Goal: Check status: Check status

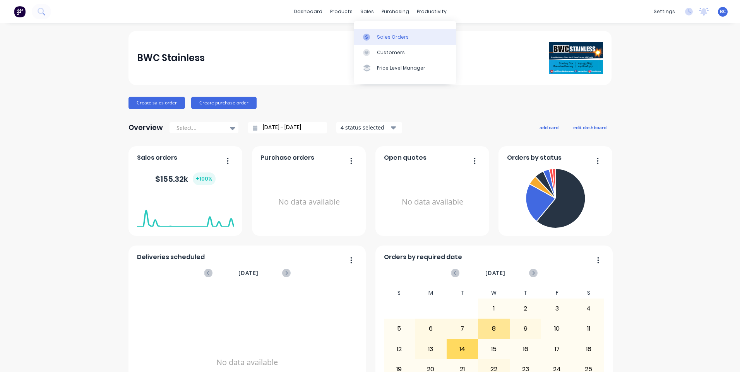
click at [390, 39] on div "Sales Orders" at bounding box center [393, 37] width 32 height 7
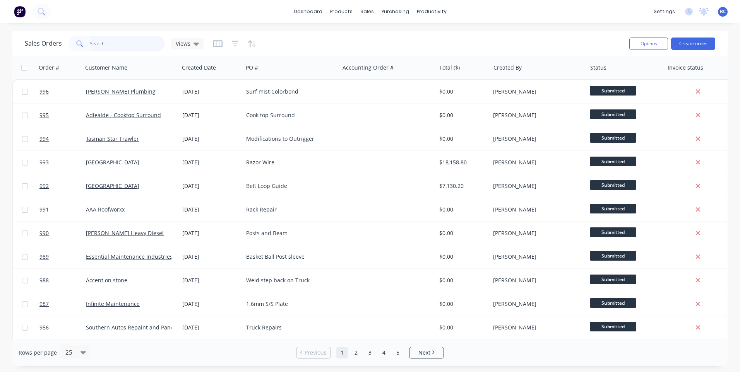
click at [103, 41] on input "text" at bounding box center [127, 43] width 75 height 15
click at [150, 11] on div "dashboard products sales purchasing productivity dashboard products Product Cat…" at bounding box center [370, 11] width 740 height 23
click at [454, 56] on link "Planner" at bounding box center [461, 52] width 103 height 15
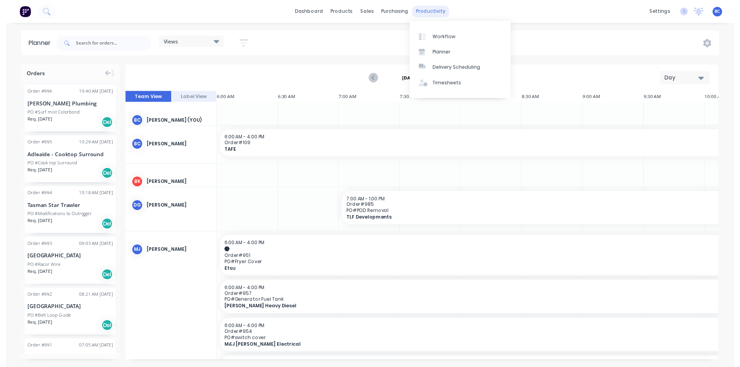
scroll to position [0, 496]
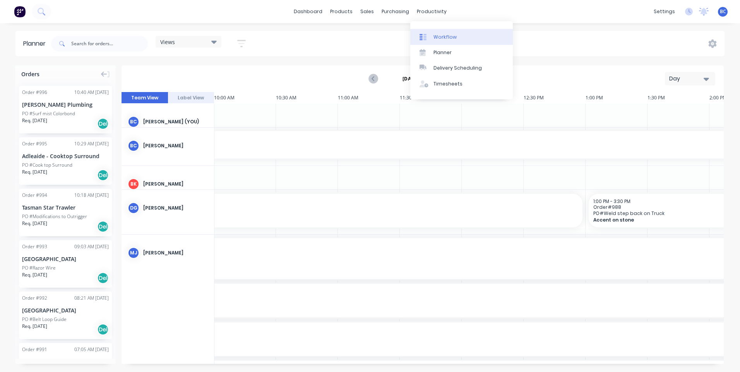
click at [439, 34] on div "Workflow" at bounding box center [445, 37] width 23 height 7
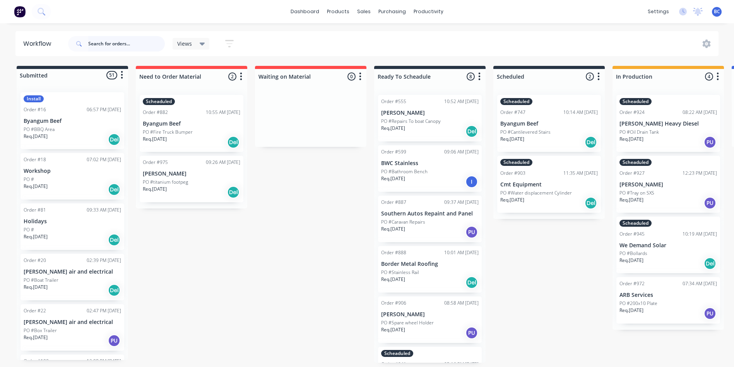
click at [106, 42] on input "text" at bounding box center [126, 43] width 77 height 15
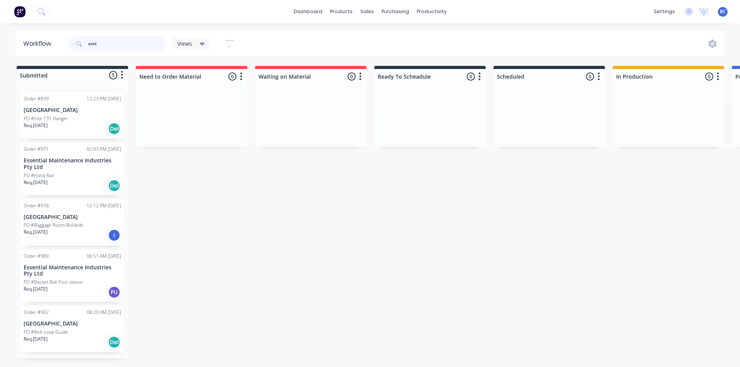
type input "emi"
click at [45, 282] on p "PO #Basket Ball Post sleeve" at bounding box center [53, 281] width 59 height 7
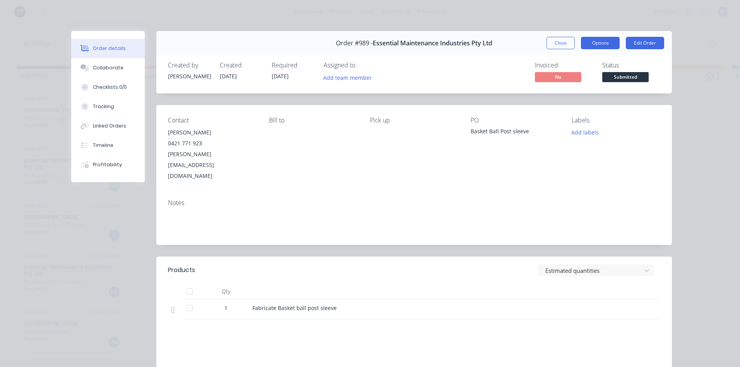
click at [613, 44] on button "Options" at bounding box center [600, 43] width 39 height 12
click at [727, 195] on div "Order details Collaborate Checklists 0/0 Tracking Linked Orders Timeline Profit…" at bounding box center [370, 183] width 740 height 367
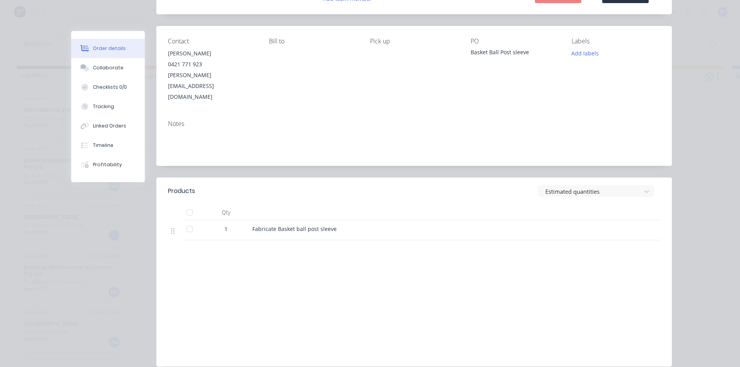
scroll to position [93, 0]
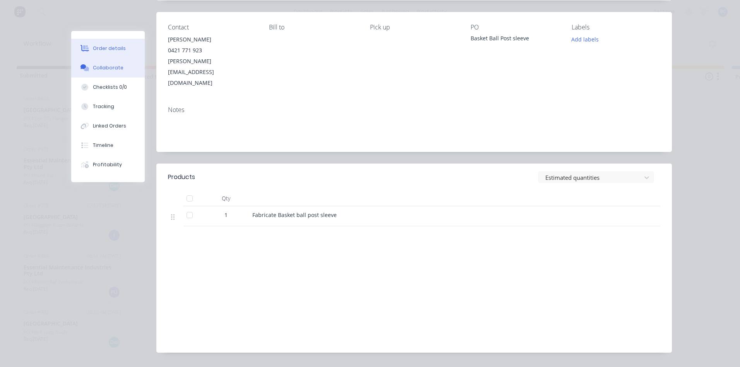
click at [108, 66] on div "Collaborate" at bounding box center [108, 67] width 31 height 7
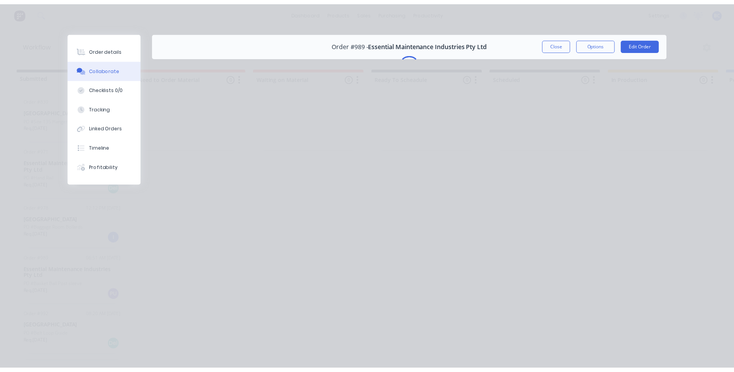
scroll to position [0, 0]
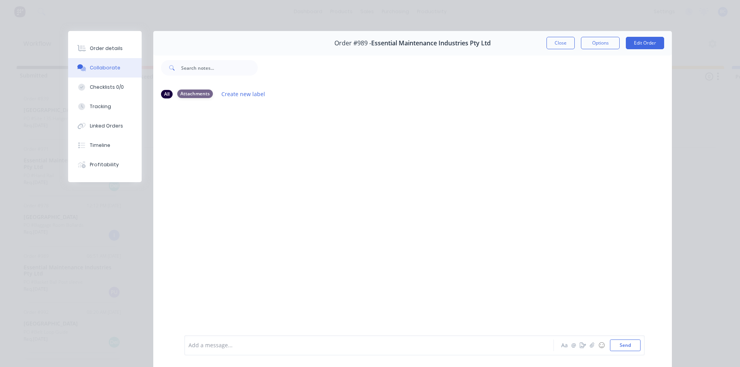
click at [197, 94] on div "Attachments" at bounding box center [195, 93] width 36 height 9
click at [588, 346] on button "button" at bounding box center [592, 344] width 9 height 9
click at [631, 346] on button "Send" at bounding box center [625, 345] width 31 height 12
click at [562, 43] on button "Close" at bounding box center [561, 43] width 28 height 12
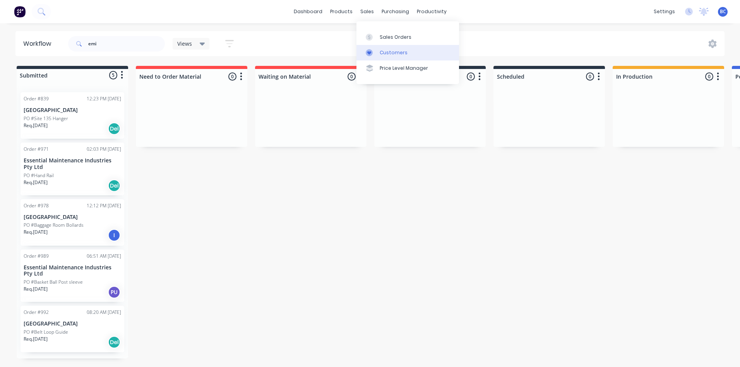
click at [383, 47] on link "Customers" at bounding box center [407, 52] width 103 height 15
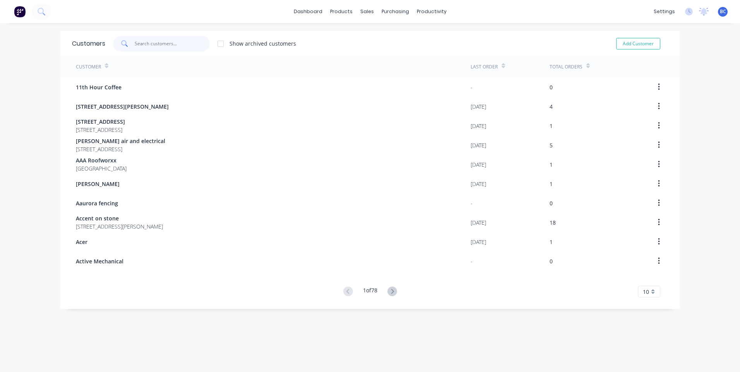
click at [168, 50] on input "text" at bounding box center [172, 43] width 75 height 15
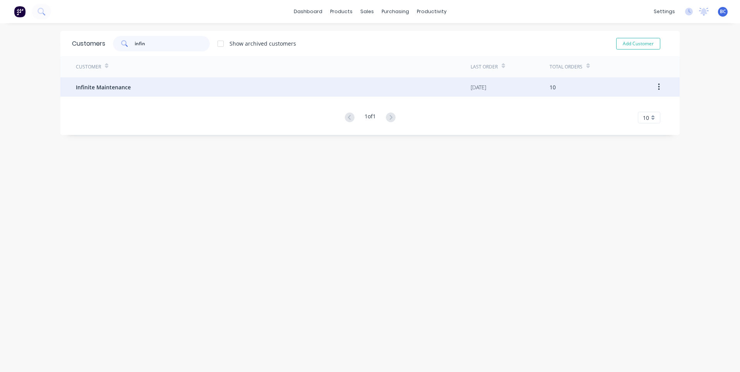
type input "infin"
click at [98, 87] on span "Infinite Maintenance" at bounding box center [103, 87] width 55 height 8
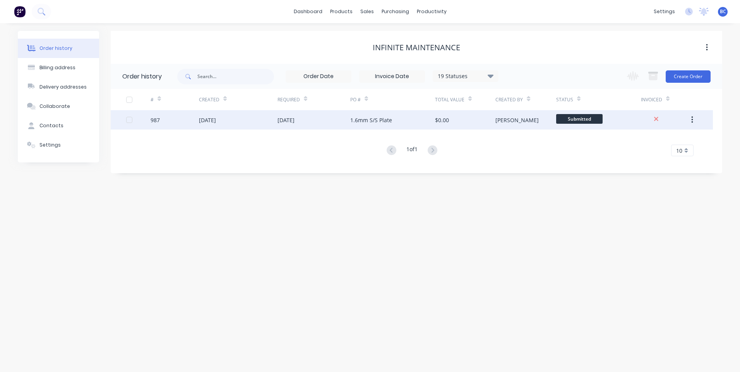
click at [168, 129] on div "987" at bounding box center [175, 119] width 48 height 19
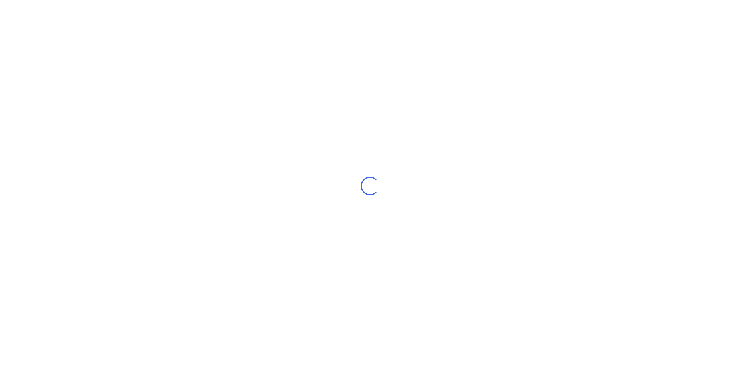
click at [168, 129] on div "Loading..." at bounding box center [370, 186] width 740 height 372
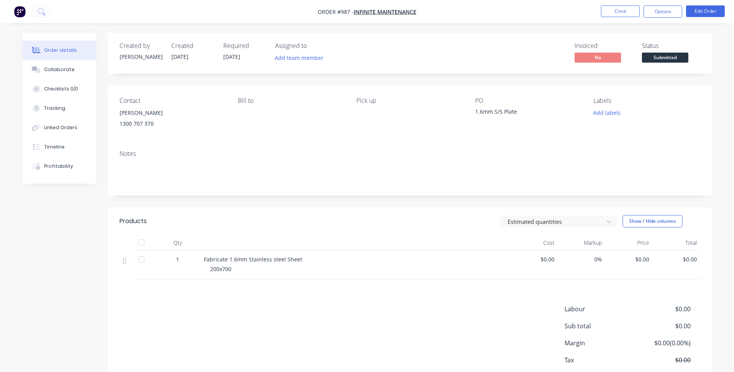
click at [168, 128] on div "1300 707 370" at bounding box center [173, 123] width 106 height 11
